Goal: Information Seeking & Learning: Learn about a topic

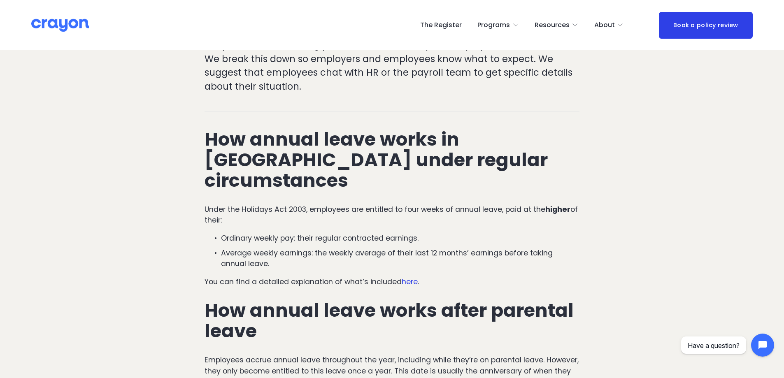
scroll to position [329, 0]
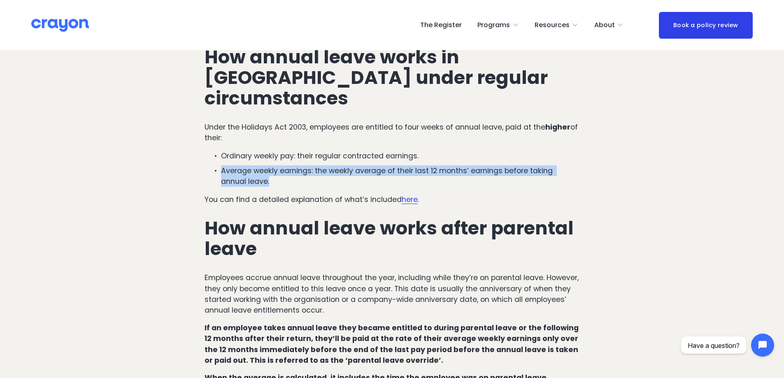
drag, startPoint x: 221, startPoint y: 152, endPoint x: 246, endPoint y: 165, distance: 27.4
click at [246, 165] on p "Average weekly earnings: the weekly average of their last 12 months’ earnings b…" at bounding box center [400, 176] width 358 height 22
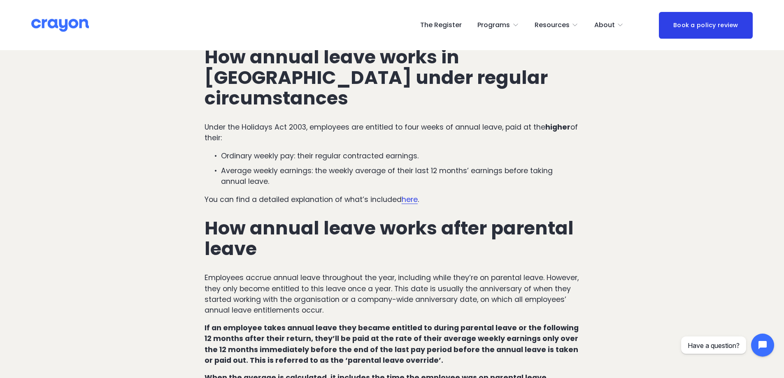
click at [251, 167] on div "How annual leave works in [GEOGRAPHIC_DATA] under regular circumstances Under t…" at bounding box center [391, 245] width 375 height 397
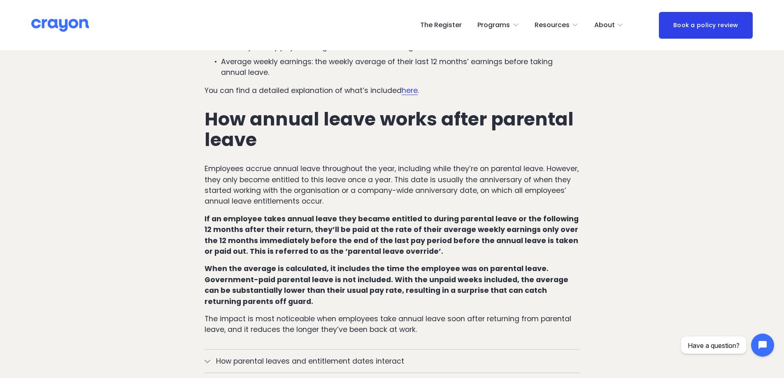
scroll to position [453, 0]
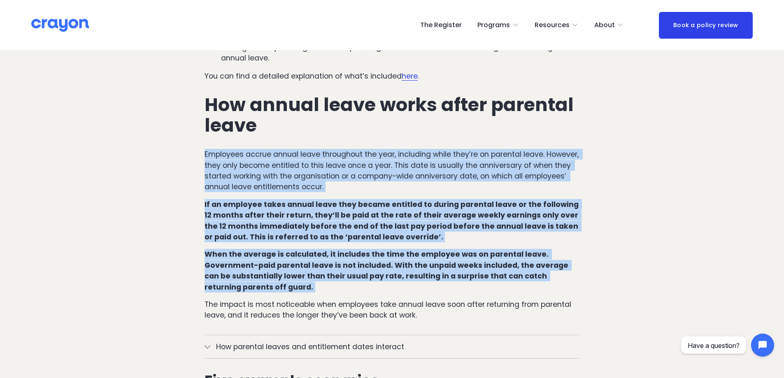
drag, startPoint x: 206, startPoint y: 131, endPoint x: 397, endPoint y: 269, distance: 235.8
click at [397, 269] on div "How annual leave works in [GEOGRAPHIC_DATA] under regular circumstances Under t…" at bounding box center [391, 121] width 375 height 397
click at [272, 149] on p "Employees accrue annual leave throughout the year, including while they’re on p…" at bounding box center [391, 171] width 375 height 44
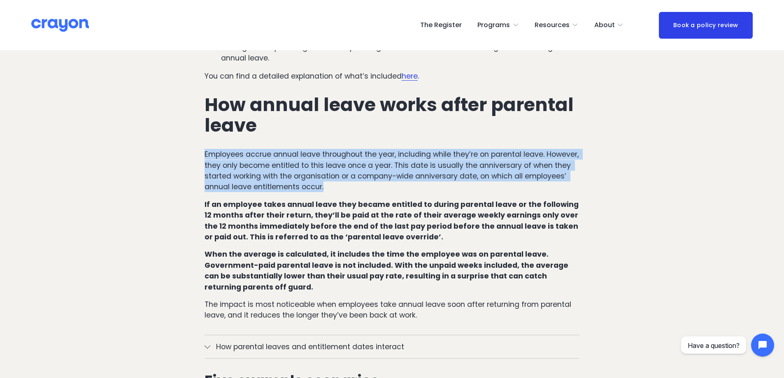
drag, startPoint x: 197, startPoint y: 128, endPoint x: 375, endPoint y: 164, distance: 181.3
click at [378, 170] on p "Employees accrue annual leave throughout the year, including while they’re on p…" at bounding box center [391, 171] width 375 height 44
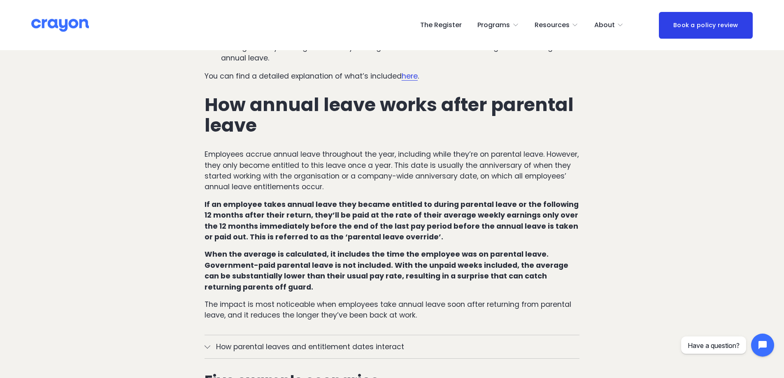
drag, startPoint x: 201, startPoint y: 184, endPoint x: 437, endPoint y: 217, distance: 238.5
click at [428, 217] on div "How annual leave works in [GEOGRAPHIC_DATA] under regular circumstances Under t…" at bounding box center [391, 121] width 389 height 411
click at [437, 217] on p "If an employee takes annual leave they became entitled to during parental leave…" at bounding box center [391, 221] width 375 height 44
drag, startPoint x: 376, startPoint y: 197, endPoint x: 498, endPoint y: 196, distance: 121.8
click at [498, 200] on strong "If an employee takes annual leave they became entitled to during parental leave…" at bounding box center [392, 221] width 376 height 42
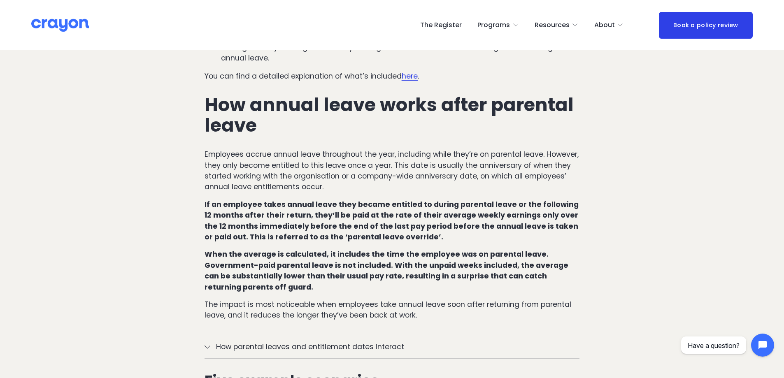
click at [403, 206] on strong "If an employee takes annual leave they became entitled to during parental leave…" at bounding box center [392, 221] width 376 height 42
drag, startPoint x: 410, startPoint y: 218, endPoint x: 204, endPoint y: 174, distance: 210.2
click at [204, 174] on div "How annual leave works in [GEOGRAPHIC_DATA] under regular circumstances Under t…" at bounding box center [391, 121] width 389 height 411
drag, startPoint x: 531, startPoint y: 221, endPoint x: 519, endPoint y: 222, distance: 12.0
click at [531, 221] on p "If an employee takes annual leave they became entitled to during parental leave…" at bounding box center [391, 221] width 375 height 44
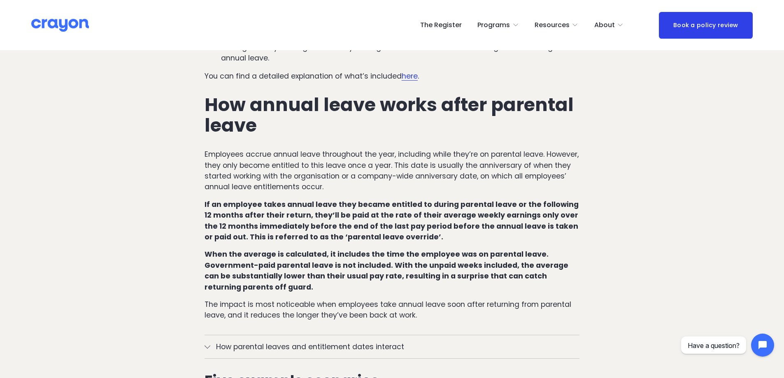
drag, startPoint x: 306, startPoint y: 192, endPoint x: 416, endPoint y: 212, distance: 111.3
click at [416, 212] on p "If an employee takes annual leave they became entitled to during parental leave…" at bounding box center [391, 221] width 375 height 44
click at [428, 212] on p "If an employee takes annual leave they became entitled to during parental leave…" at bounding box center [391, 221] width 375 height 44
click at [407, 249] on strong "When the average is calculated, it includes the time the employee was on parent…" at bounding box center [386, 270] width 365 height 42
drag, startPoint x: 325, startPoint y: 203, endPoint x: 412, endPoint y: 205, distance: 86.8
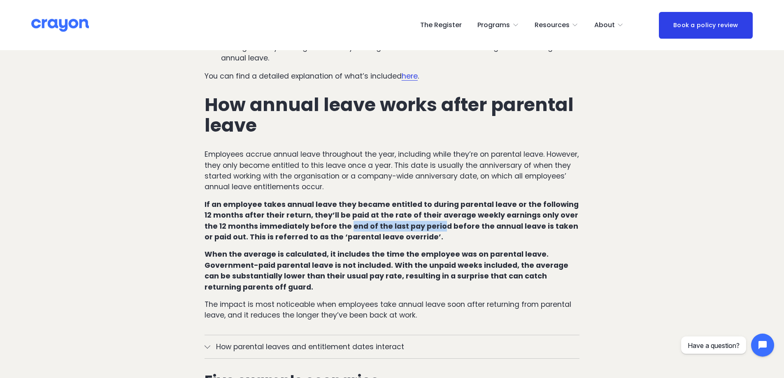
click at [412, 205] on strong "If an employee takes annual leave they became entitled to during parental leave…" at bounding box center [392, 221] width 376 height 42
click at [453, 216] on p "If an employee takes annual leave they became entitled to during parental leave…" at bounding box center [391, 221] width 375 height 44
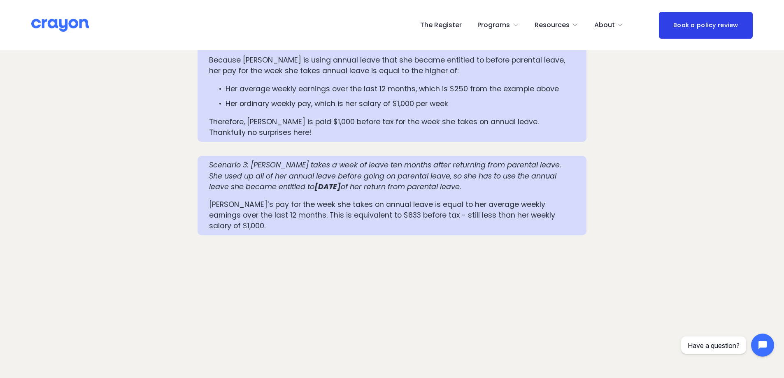
scroll to position [1152, 0]
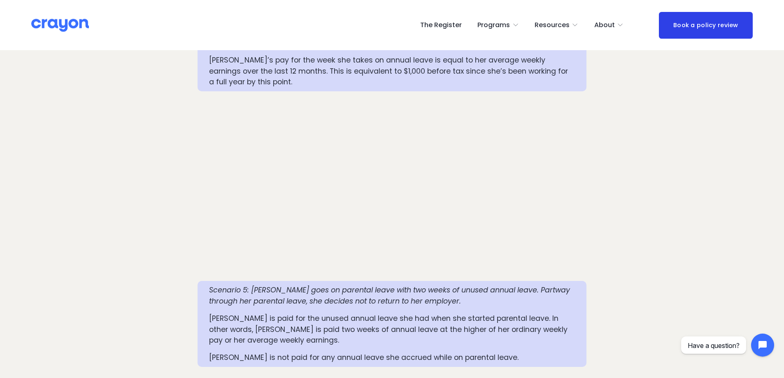
scroll to position [1481, 0]
